Goal: Information Seeking & Learning: Learn about a topic

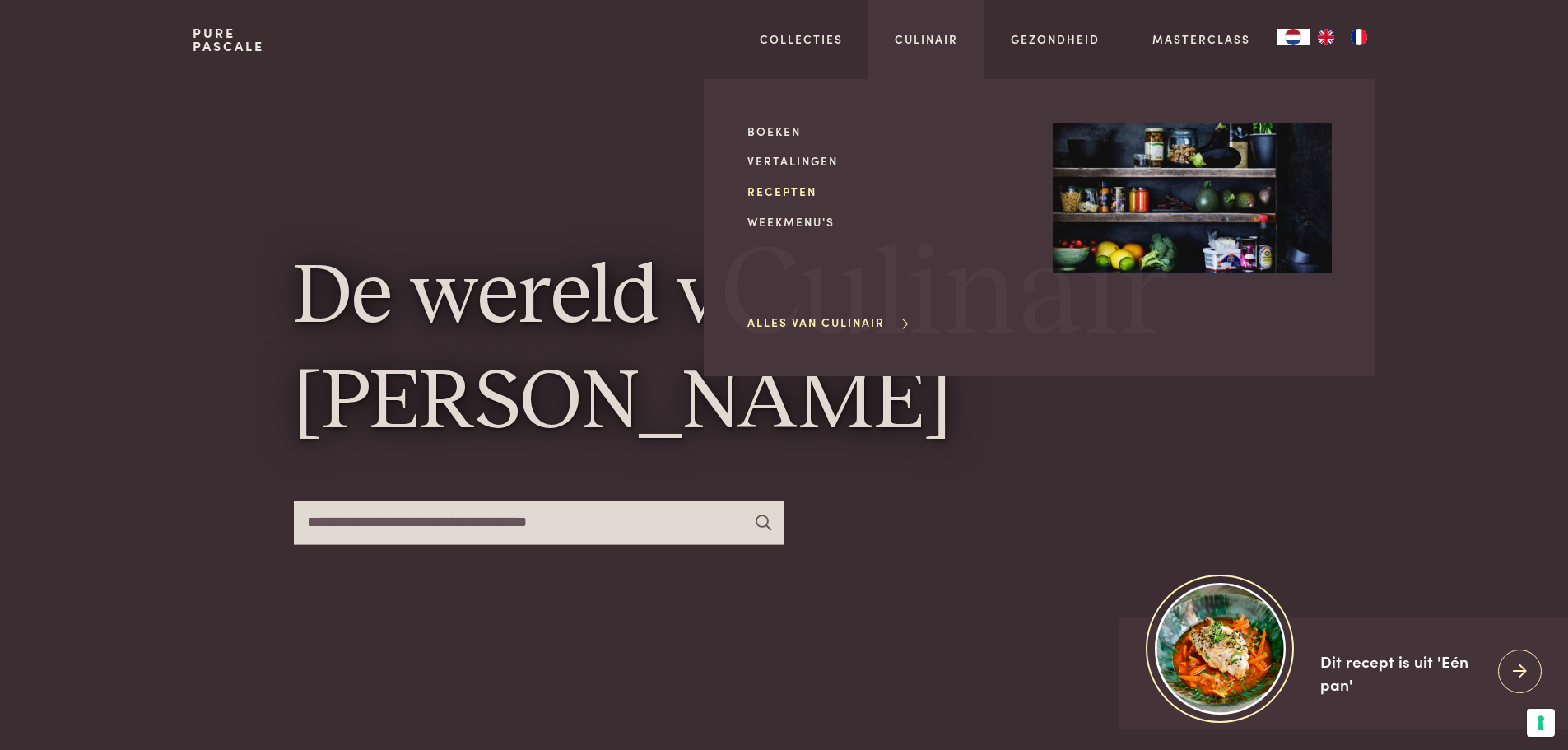
click at [787, 191] on link "Recepten" at bounding box center [887, 192] width 279 height 17
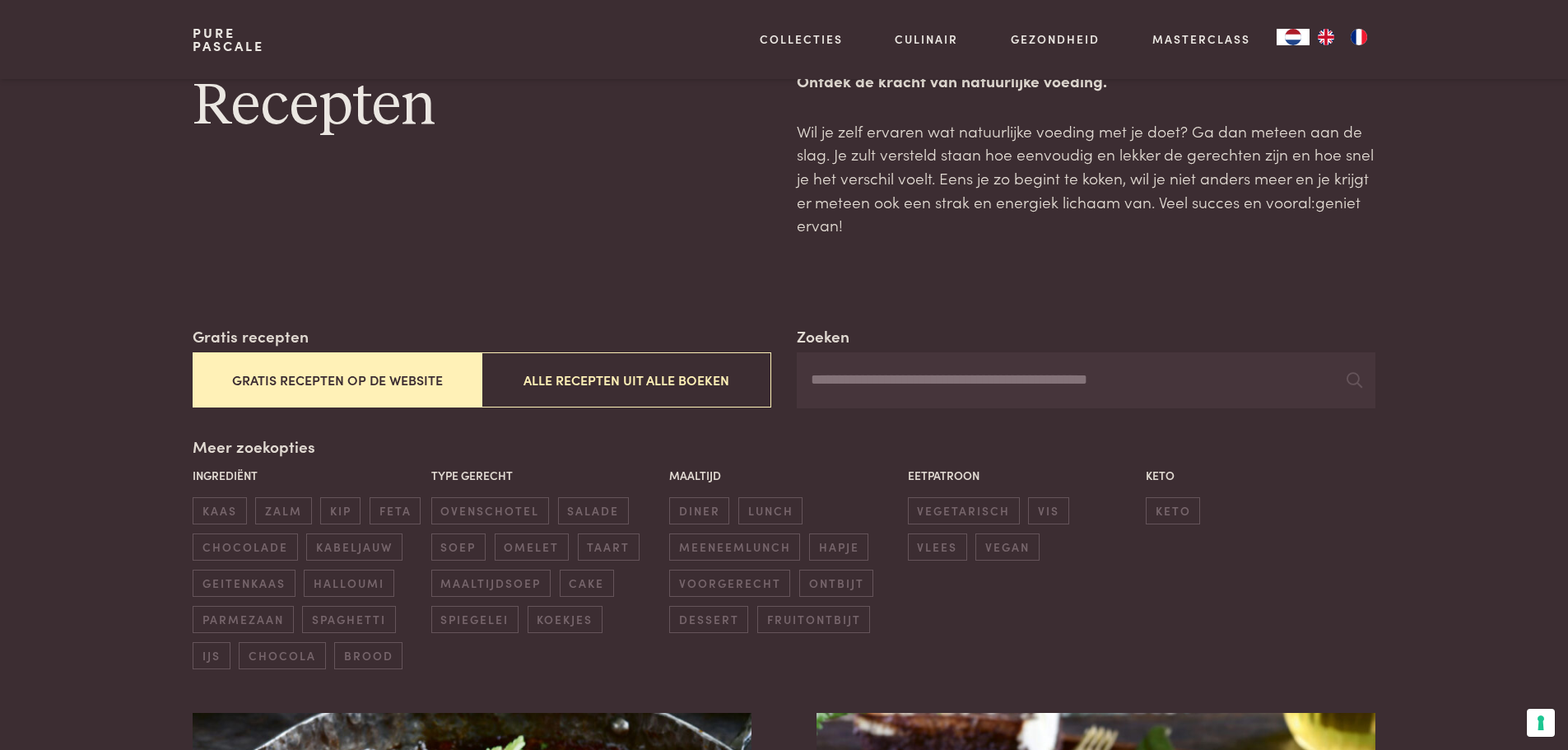
scroll to position [82, 0]
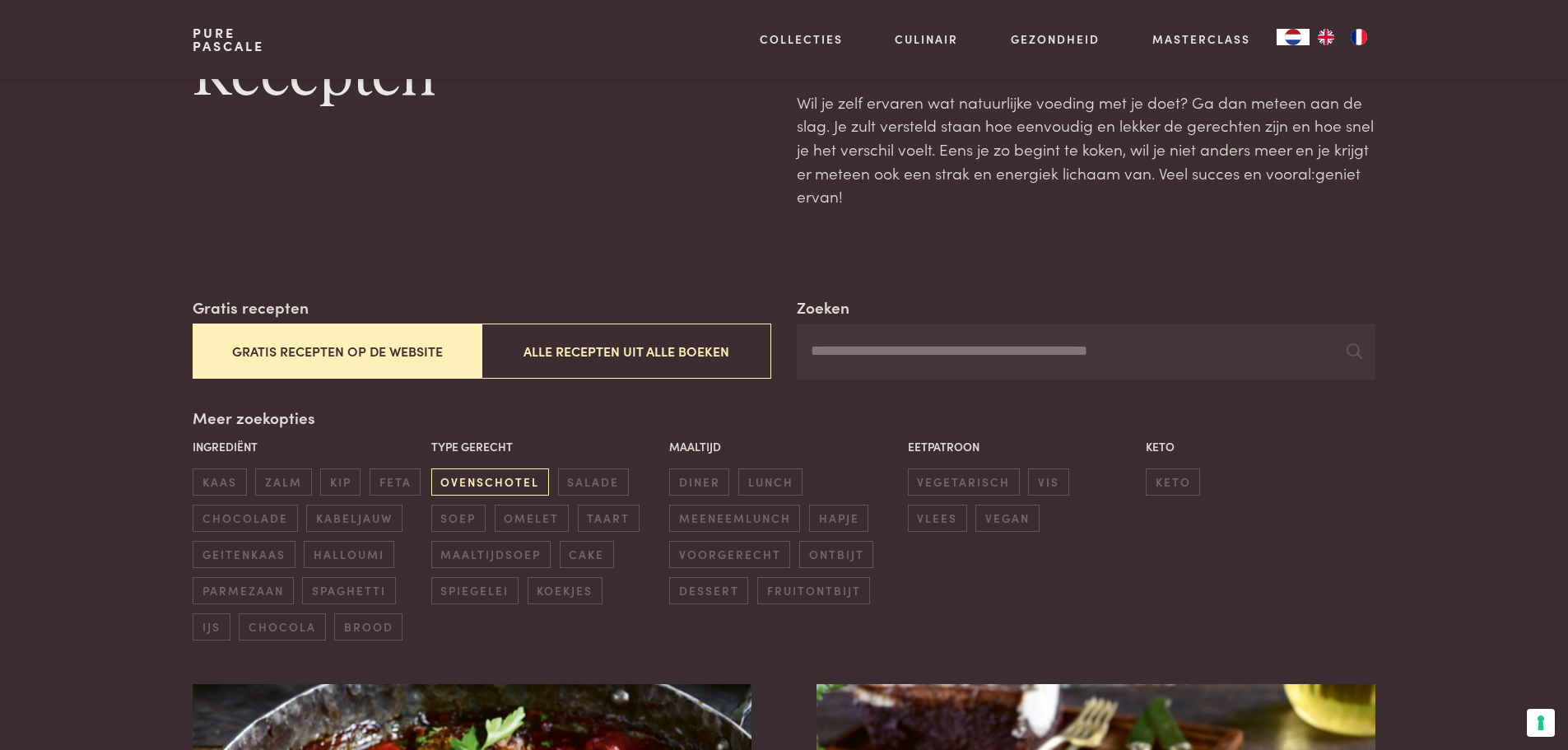
click at [481, 475] on span "ovenschotel" at bounding box center [490, 481] width 118 height 27
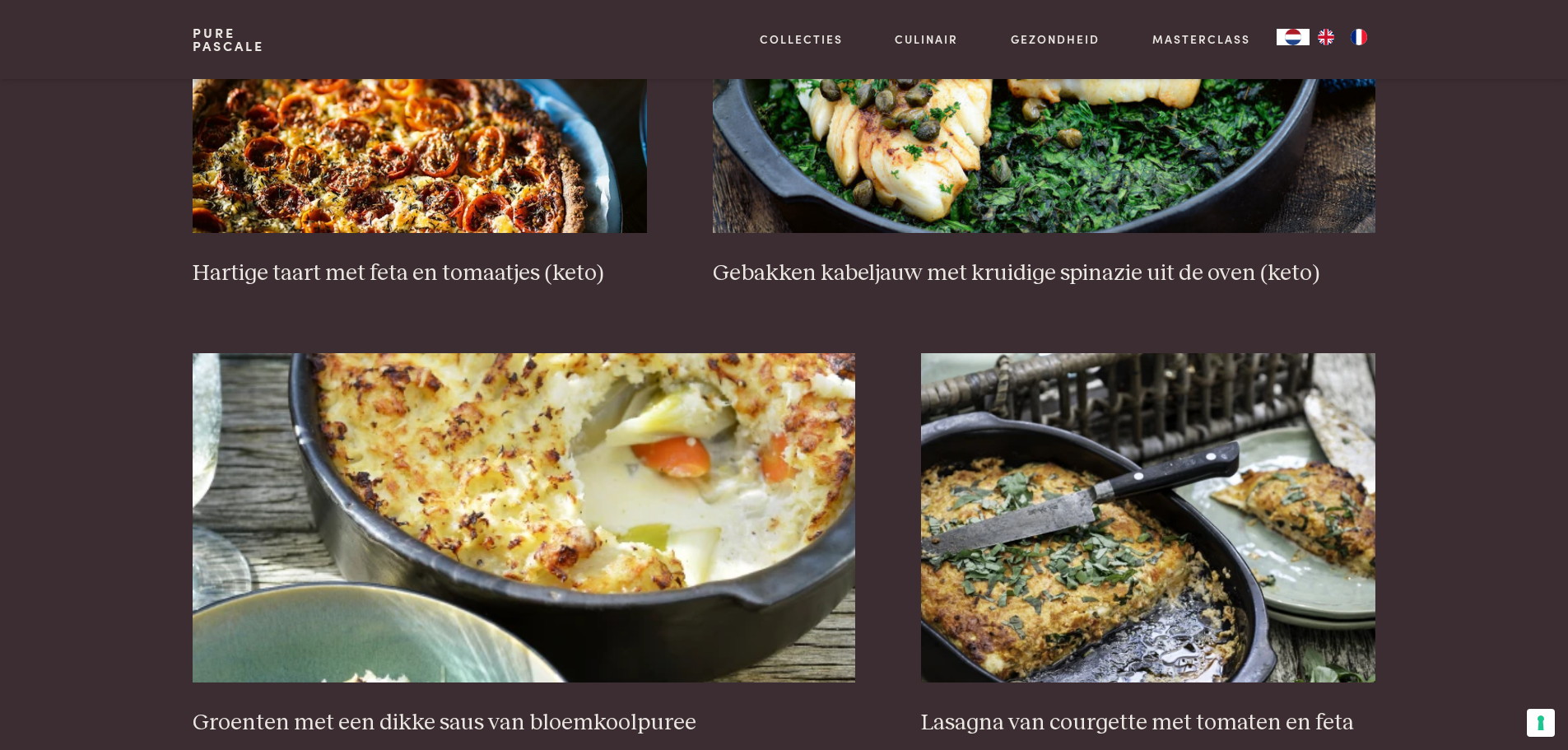
scroll to position [1201, 0]
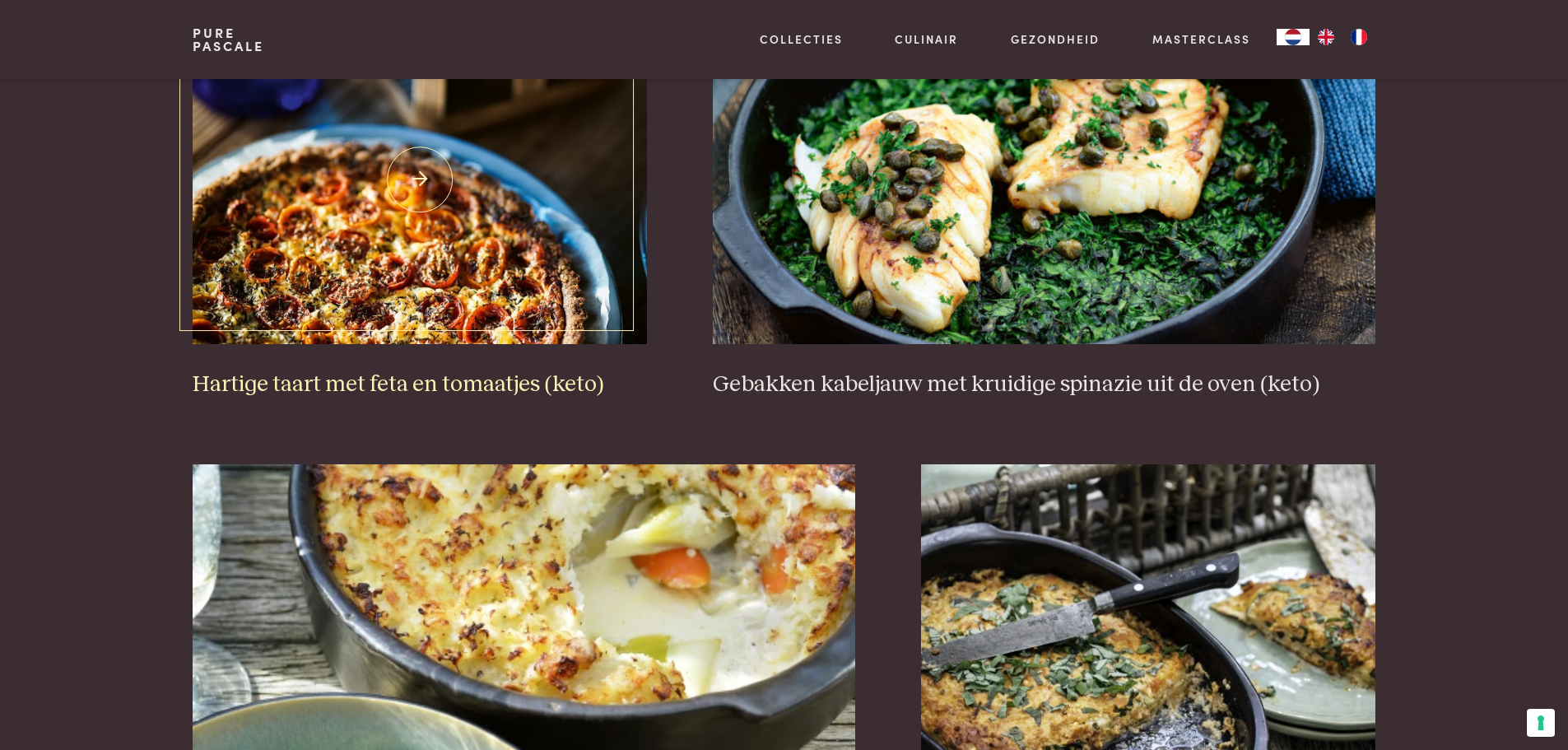
click at [384, 372] on h3 "Hartige taart met feta en tomaatjes (keto)" at bounding box center [420, 385] width 455 height 29
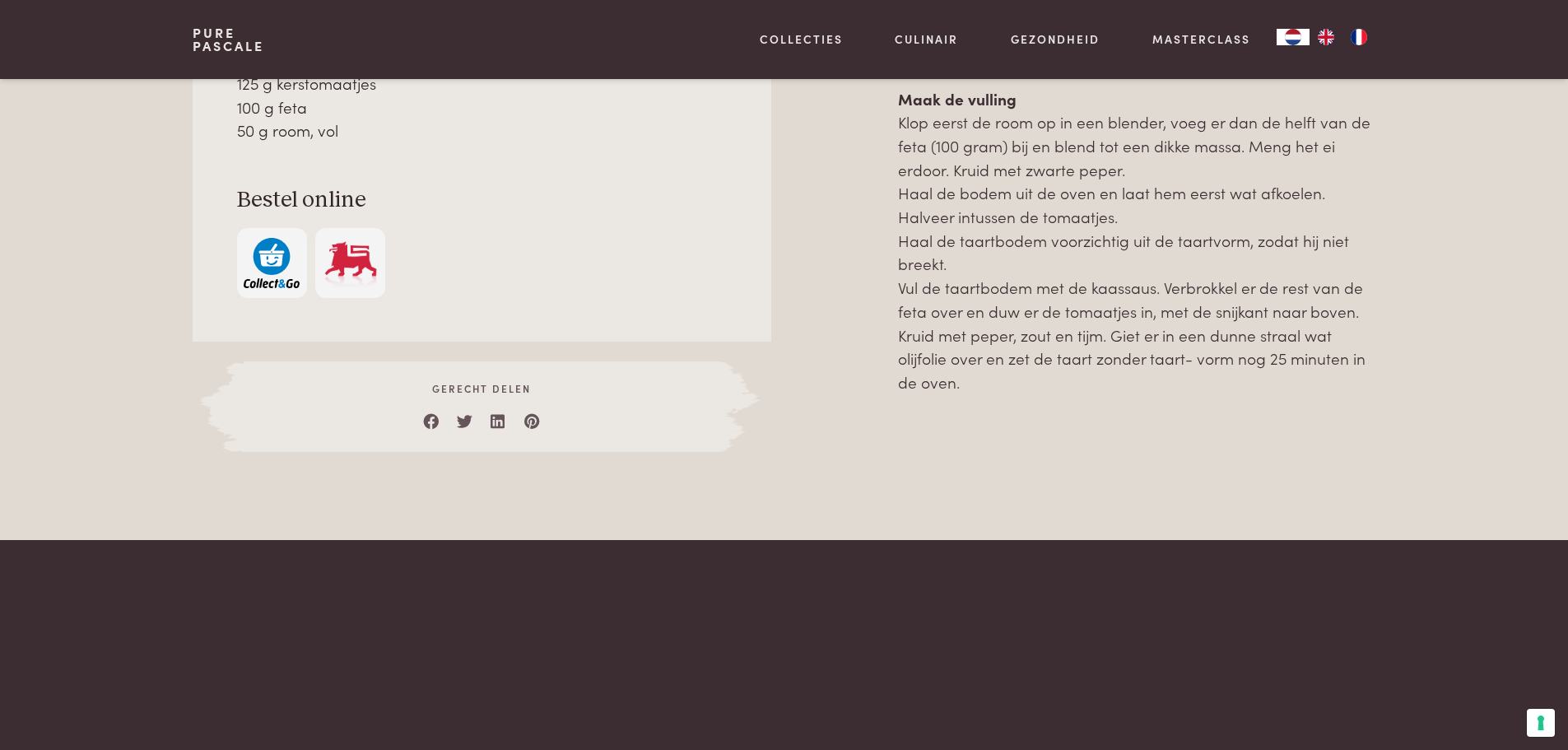
scroll to position [1152, 0]
